Goal: Information Seeking & Learning: Check status

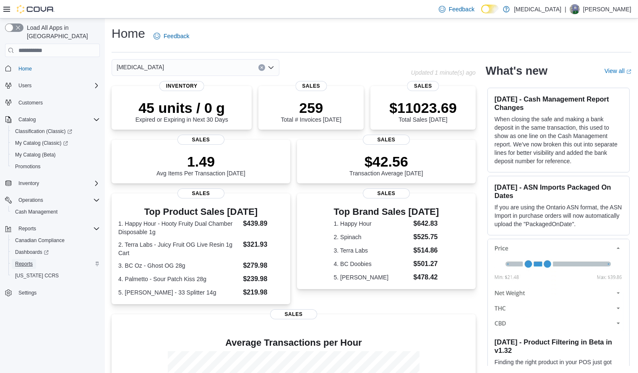
click at [29, 261] on span "Reports" at bounding box center [24, 264] width 18 height 7
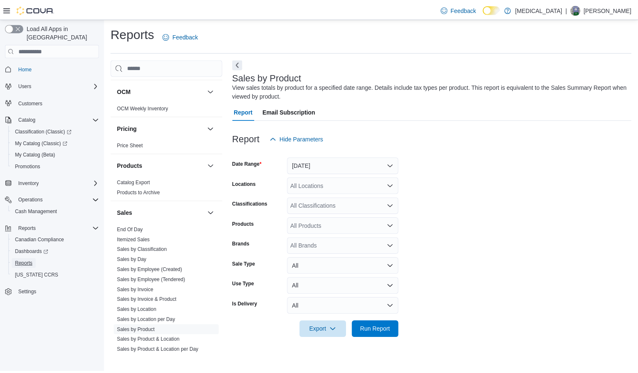
scroll to position [460, 0]
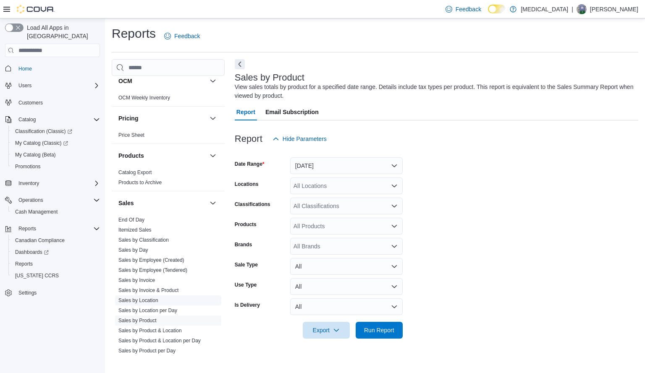
click at [152, 303] on link "Sales by Location" at bounding box center [138, 301] width 40 height 6
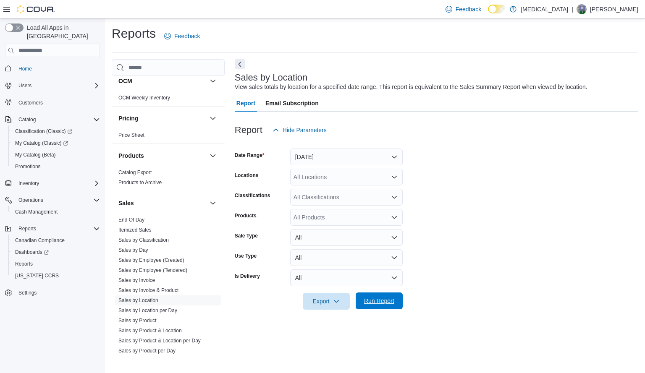
click at [378, 301] on span "Run Report" at bounding box center [379, 301] width 30 height 8
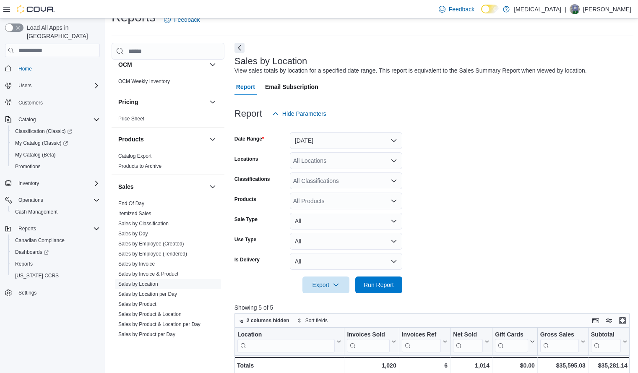
scroll to position [18, 0]
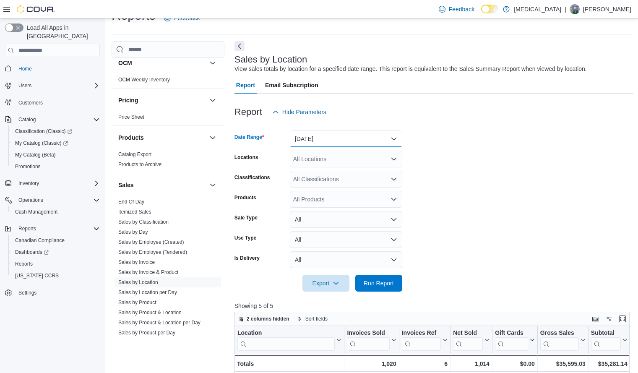
click at [379, 140] on button "Yesterday" at bounding box center [346, 139] width 112 height 17
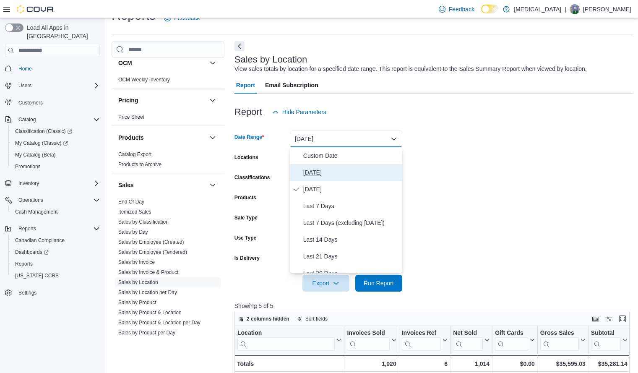
click at [342, 176] on span "Today" at bounding box center [351, 172] width 96 height 10
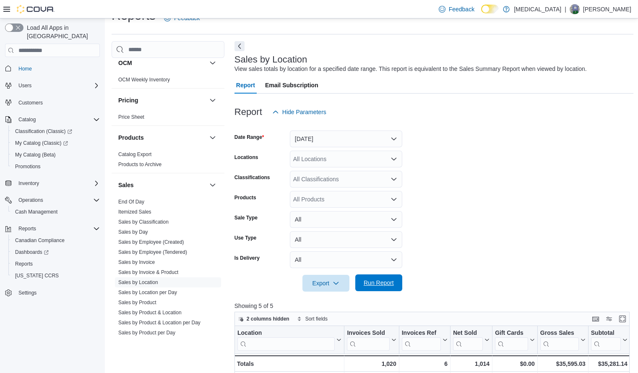
click at [385, 284] on span "Run Report" at bounding box center [379, 283] width 30 height 8
click at [634, 150] on form "Date Range Today Locations All Locations Classifications All Classifications Pr…" at bounding box center [435, 205] width 400 height 171
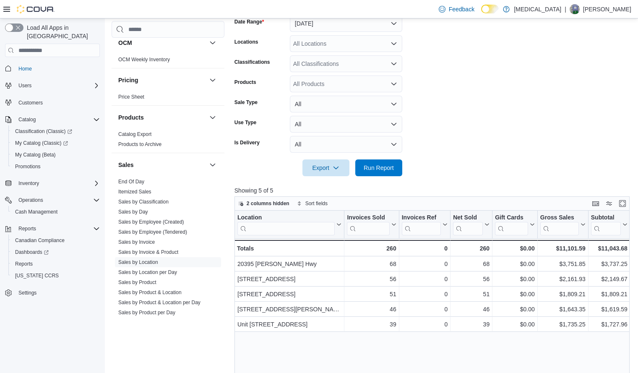
scroll to position [138, 0]
